Goal: Task Accomplishment & Management: Manage account settings

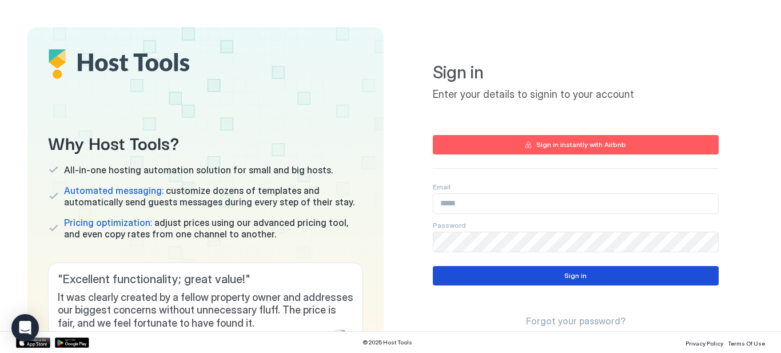
type input "**********"
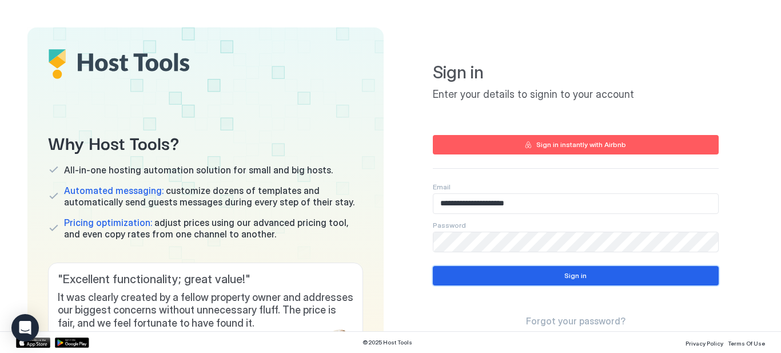
click at [572, 273] on div "Sign in" at bounding box center [575, 276] width 22 height 10
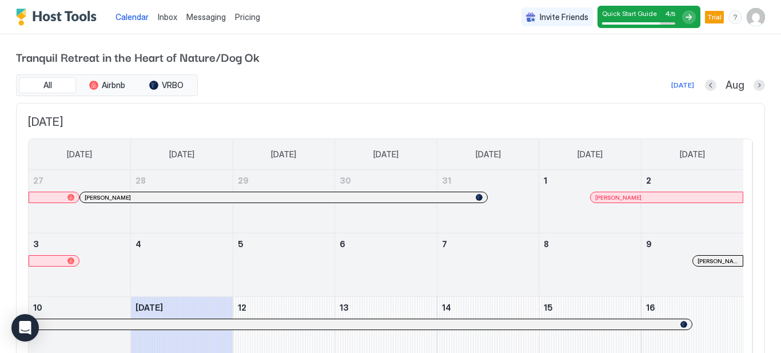
click at [754, 85] on button "Next month" at bounding box center [759, 84] width 11 height 11
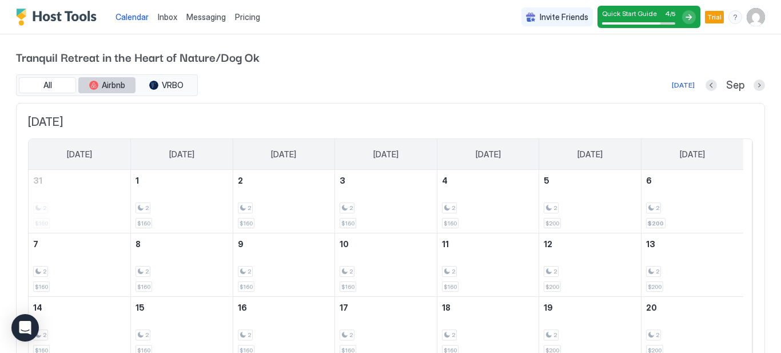
click at [117, 84] on span "Airbnb" at bounding box center [113, 85] width 23 height 10
click at [706, 83] on button "Previous month" at bounding box center [711, 84] width 11 height 11
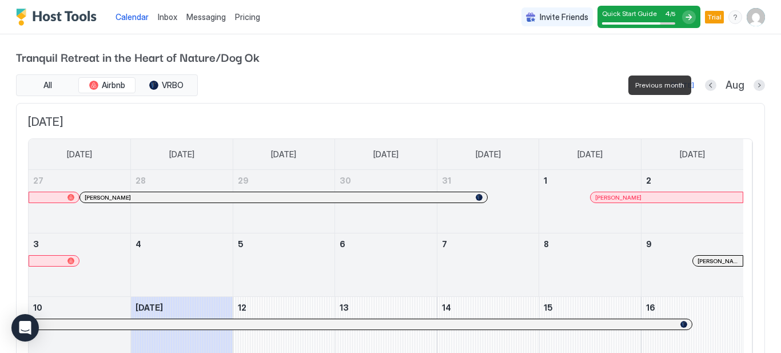
click at [138, 18] on span "Calendar" at bounding box center [132, 17] width 33 height 10
click at [675, 89] on div "Today" at bounding box center [682, 85] width 23 height 10
click at [749, 22] on img "User profile" at bounding box center [756, 17] width 18 height 18
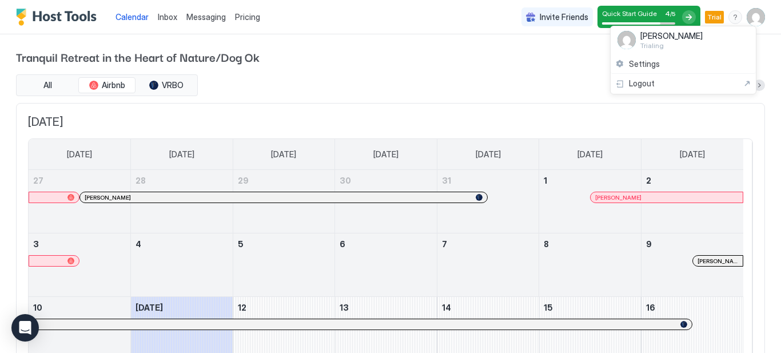
click at [672, 66] on div "Settings" at bounding box center [683, 64] width 145 height 20
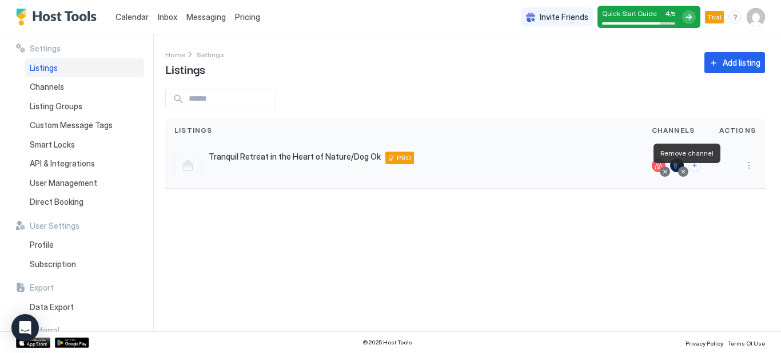
click at [686, 174] on div at bounding box center [684, 172] width 6 height 6
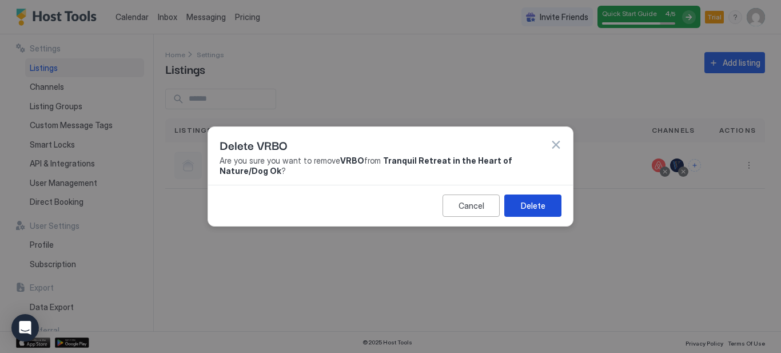
click at [539, 204] on div "Delete" at bounding box center [533, 206] width 25 height 12
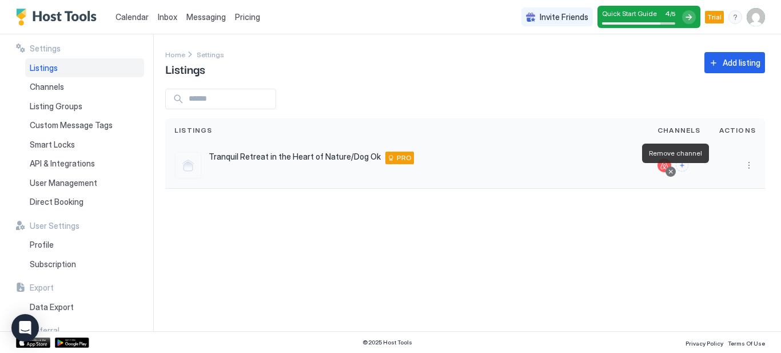
click at [674, 173] on div at bounding box center [671, 172] width 6 height 6
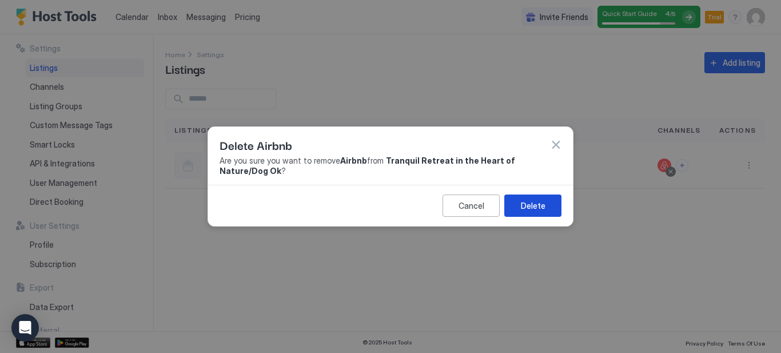
click at [539, 203] on div "Delete" at bounding box center [533, 206] width 25 height 12
